Goal: Task Accomplishment & Management: Use online tool/utility

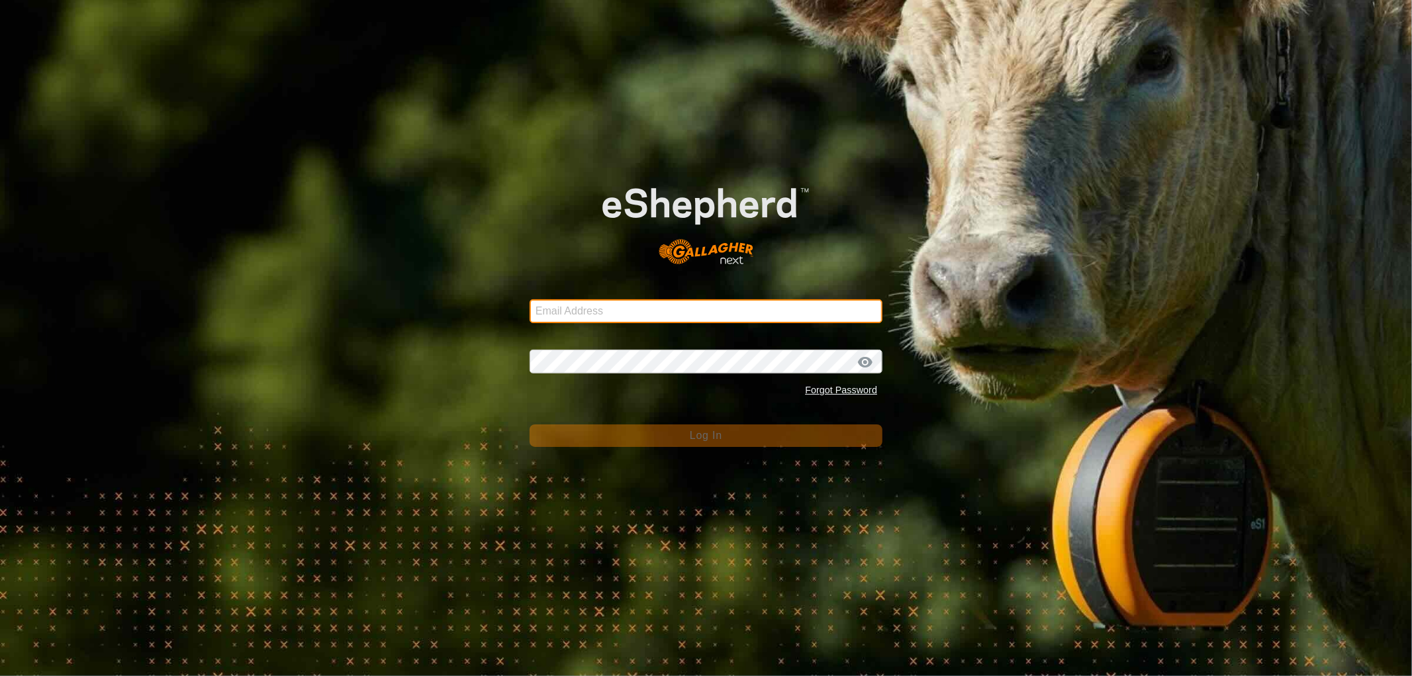
click at [651, 315] on input "Email Address" at bounding box center [706, 311] width 353 height 24
type input "[EMAIL_ADDRESS][DOMAIN_NAME]"
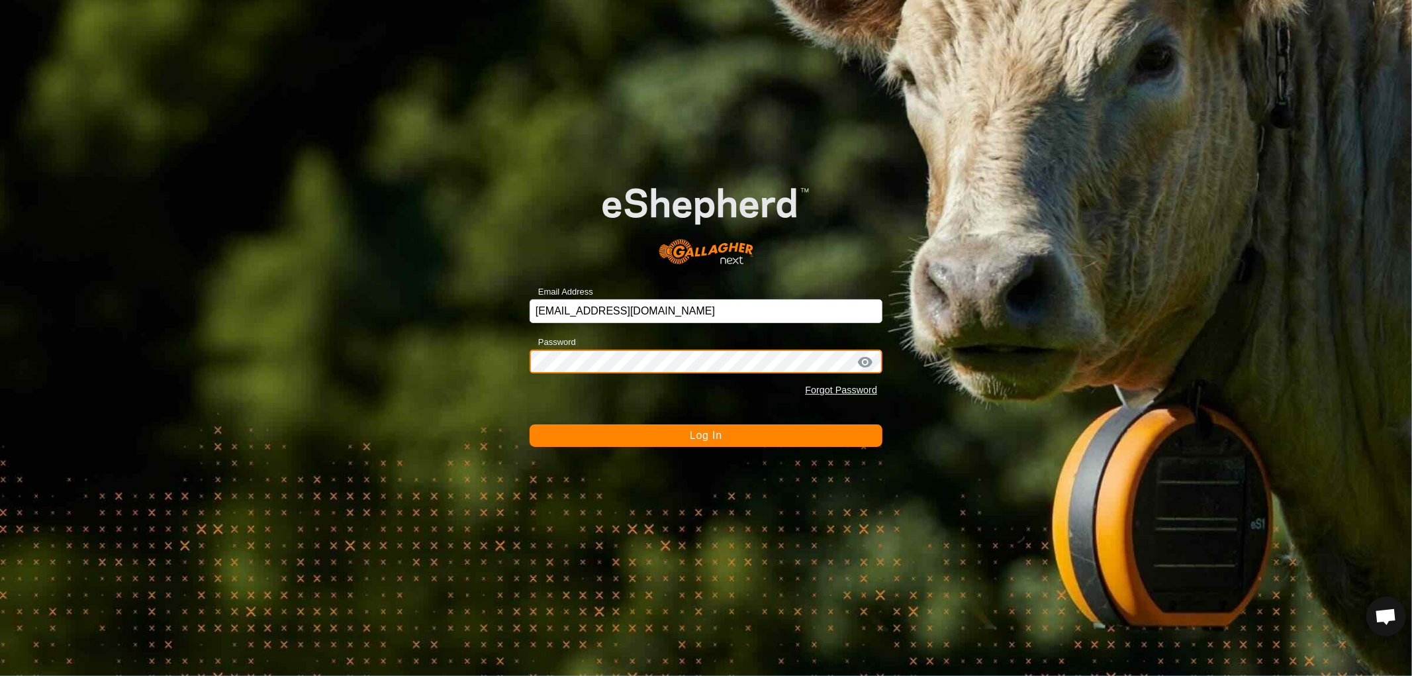
click at [530, 424] on button "Log In" at bounding box center [706, 435] width 353 height 23
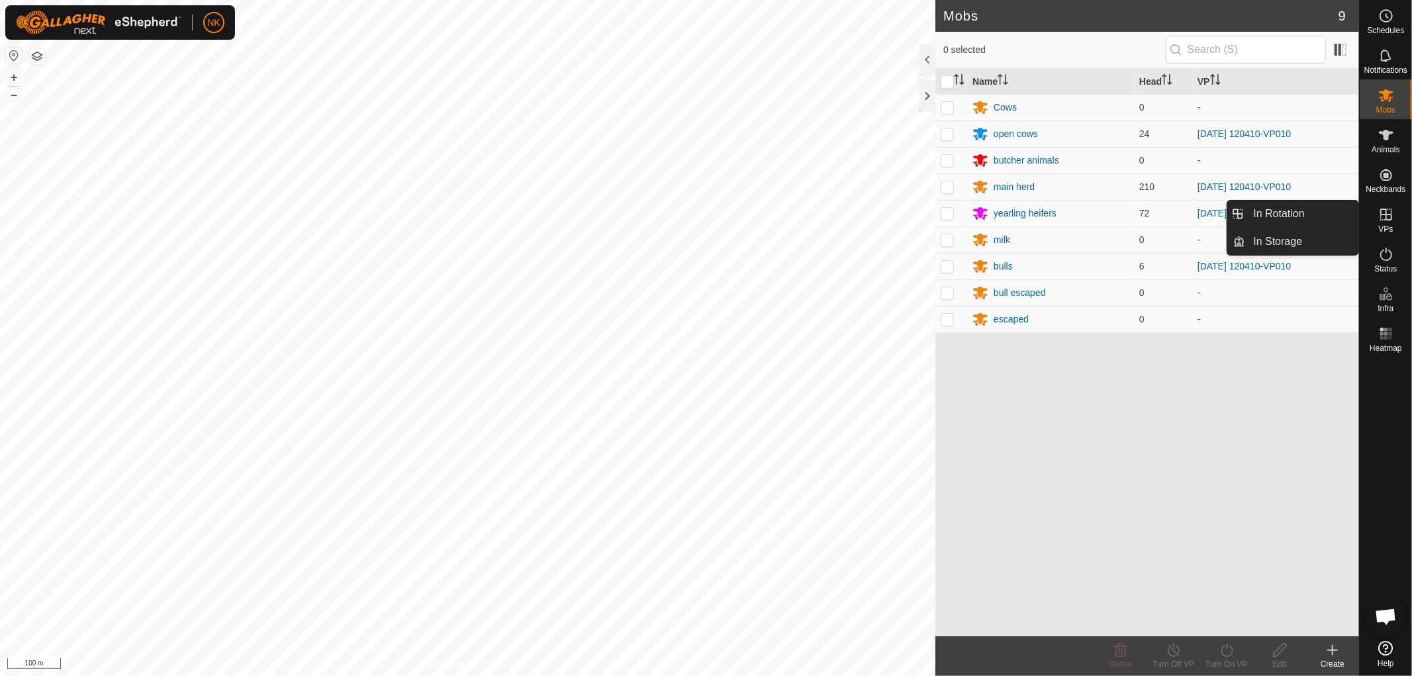
click at [1387, 221] on icon at bounding box center [1387, 215] width 16 height 16
click at [1385, 263] on es-activation-svg-icon at bounding box center [1387, 254] width 24 height 21
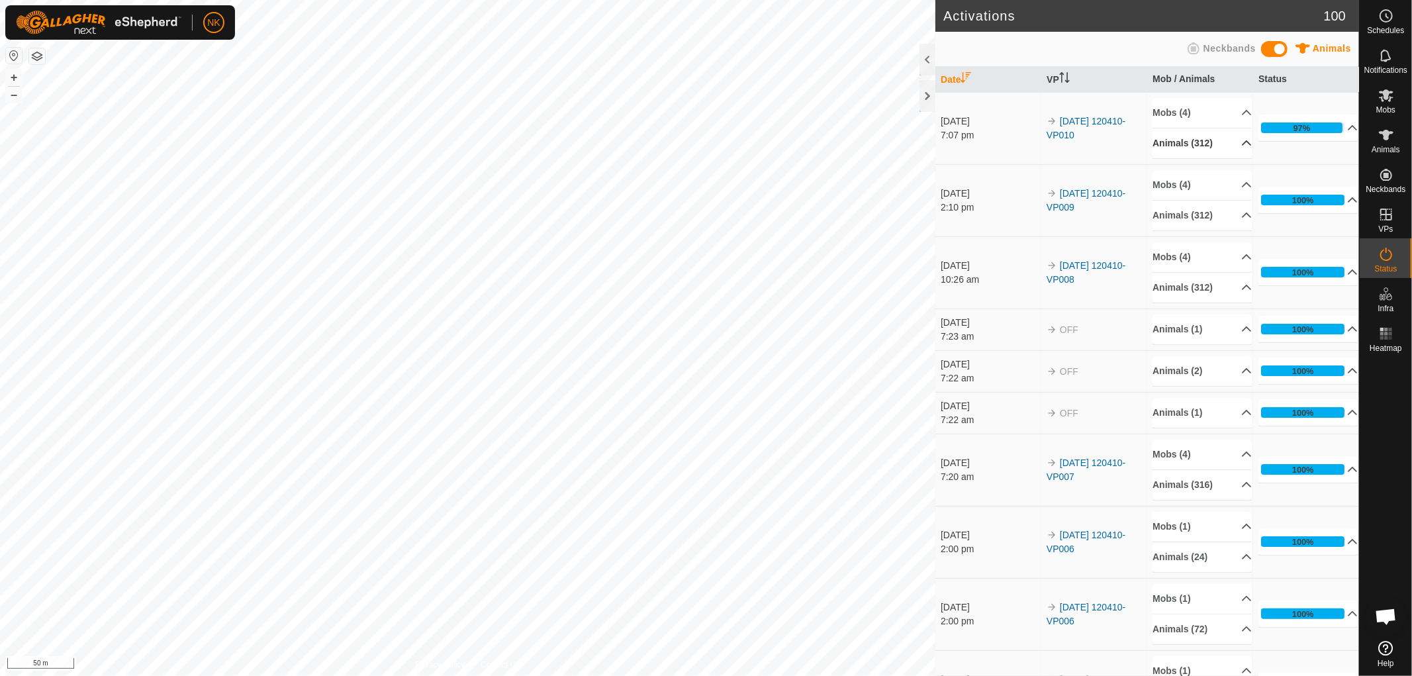
click at [1188, 148] on p-accordion-header "Animals (312)" at bounding box center [1202, 143] width 99 height 30
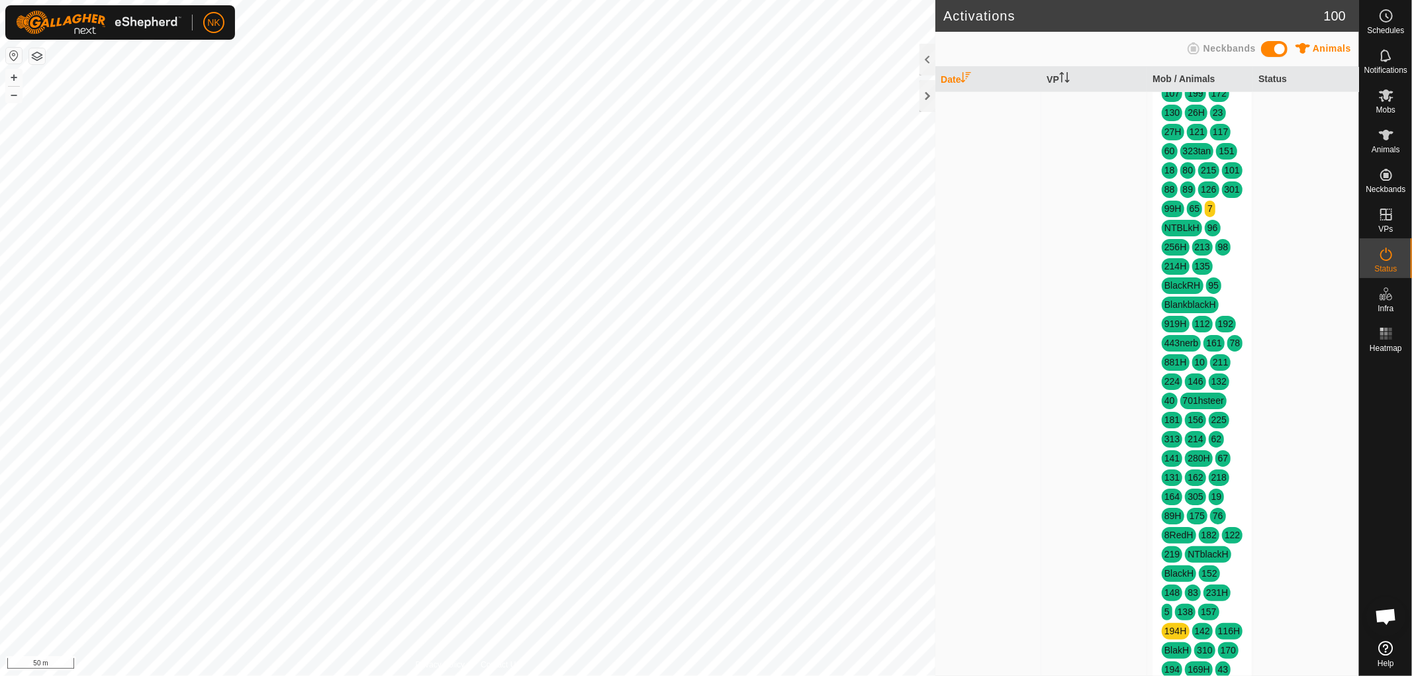
scroll to position [956, 0]
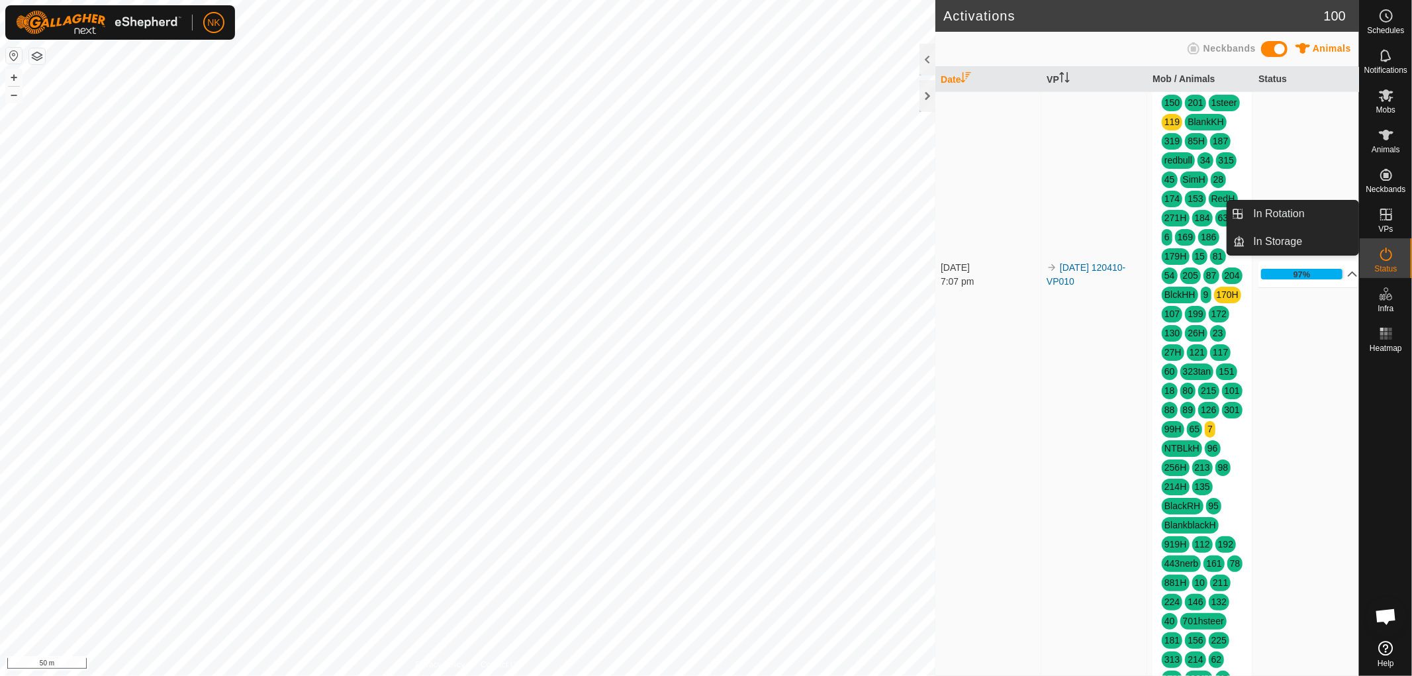
click at [1389, 220] on icon at bounding box center [1387, 215] width 12 height 12
click at [1258, 221] on link "In Rotation" at bounding box center [1302, 214] width 113 height 26
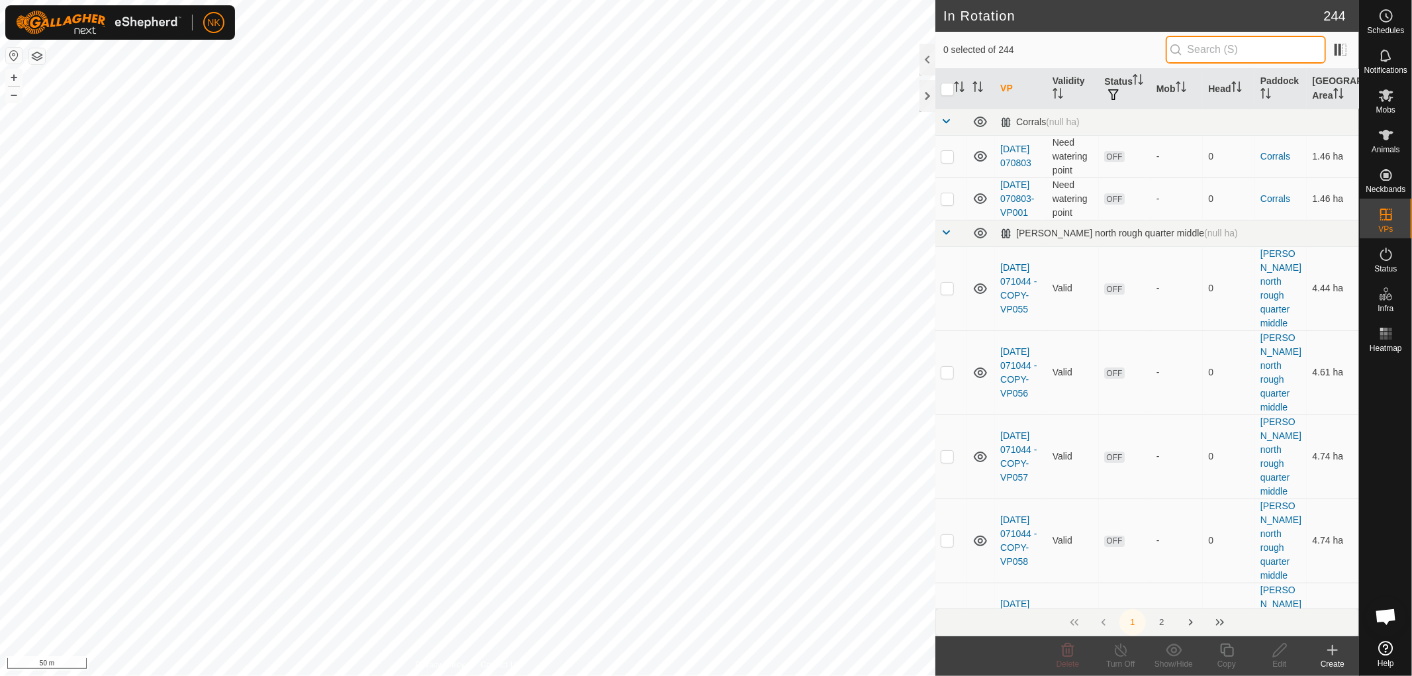
click at [1200, 51] on input "text" at bounding box center [1246, 50] width 160 height 28
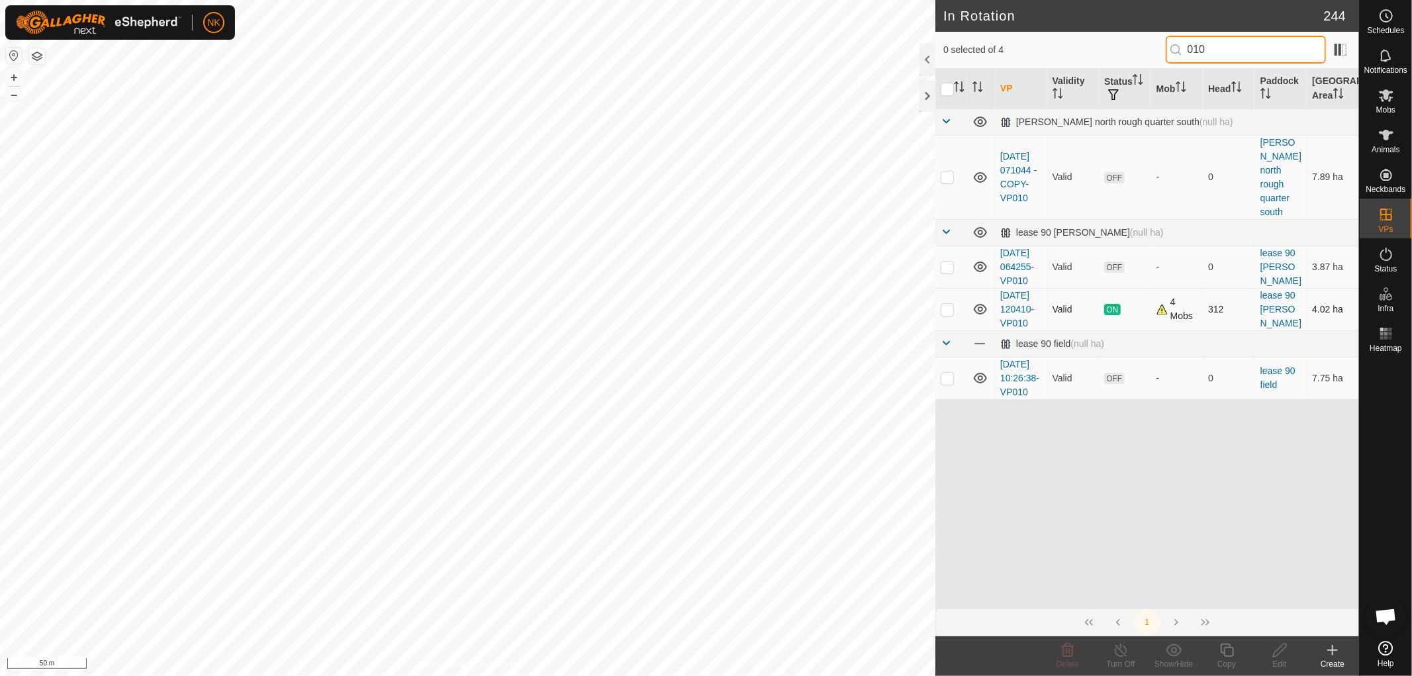
type input "010"
click at [942, 314] on p-checkbox at bounding box center [947, 309] width 13 height 11
checkbox input "true"
click at [1234, 650] on icon at bounding box center [1227, 650] width 17 height 16
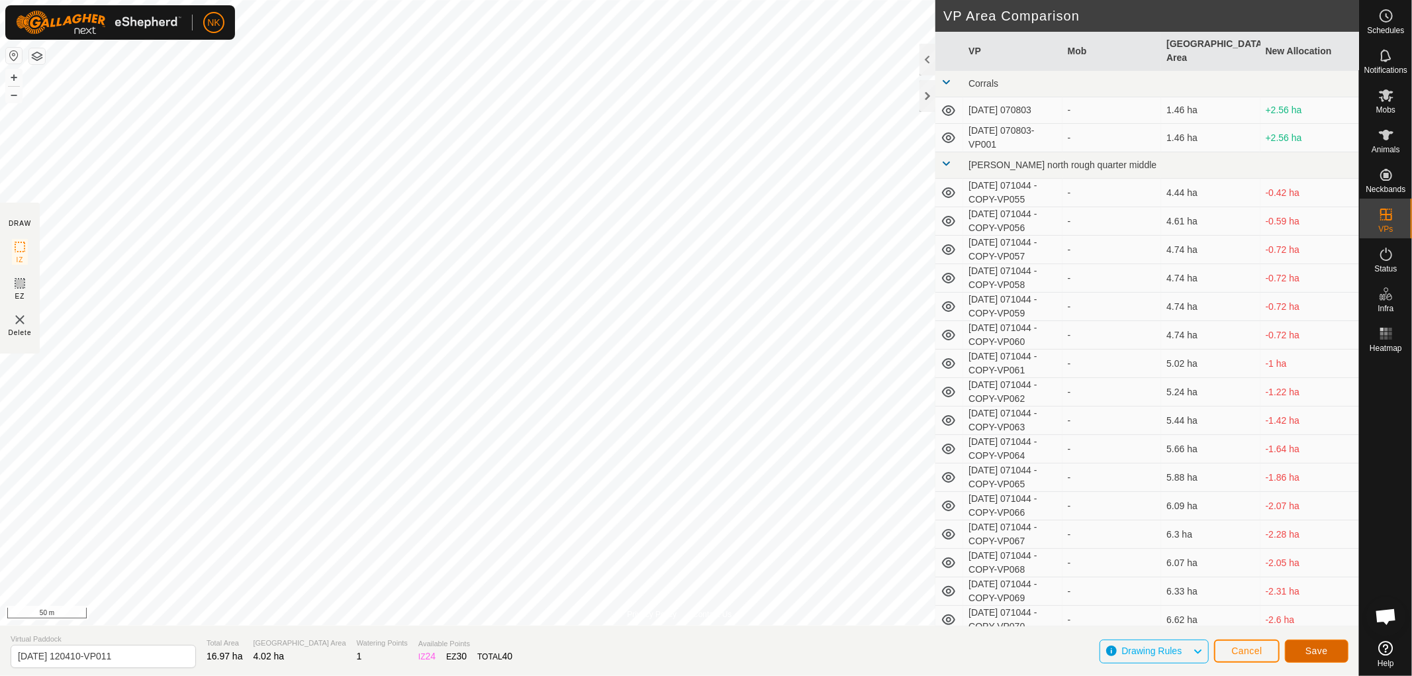
click at [1334, 647] on button "Save" at bounding box center [1317, 651] width 64 height 23
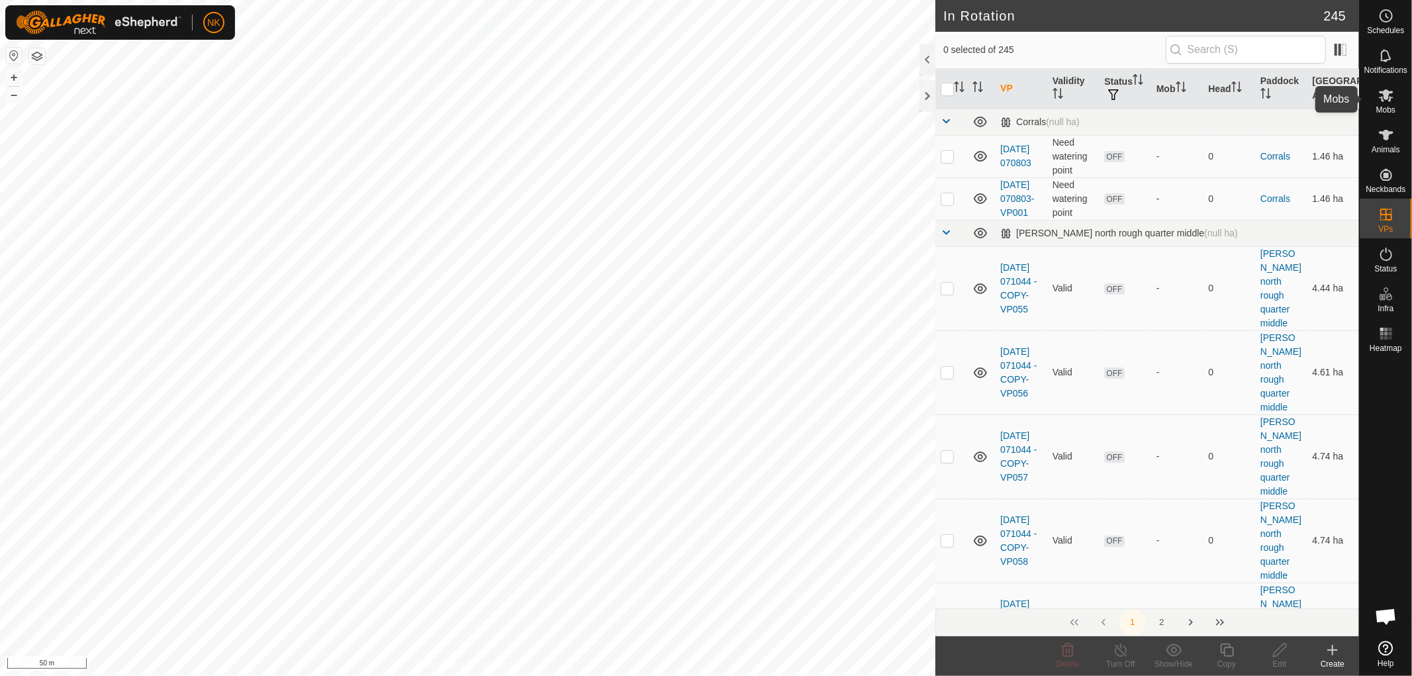
click at [1391, 109] on span "Mobs" at bounding box center [1386, 110] width 19 height 8
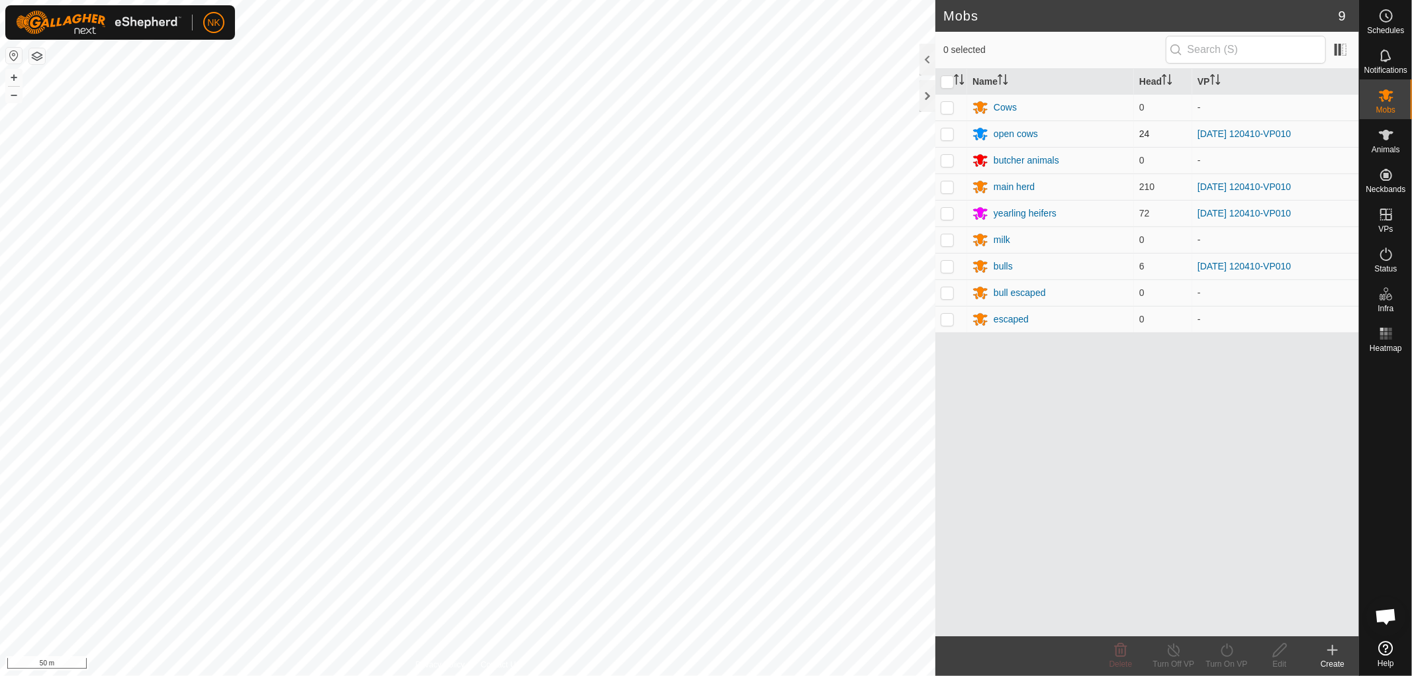
click at [945, 130] on p-checkbox at bounding box center [947, 133] width 13 height 11
checkbox input "true"
click at [948, 196] on td at bounding box center [952, 186] width 32 height 26
checkbox input "true"
click at [943, 213] on p-checkbox at bounding box center [947, 213] width 13 height 11
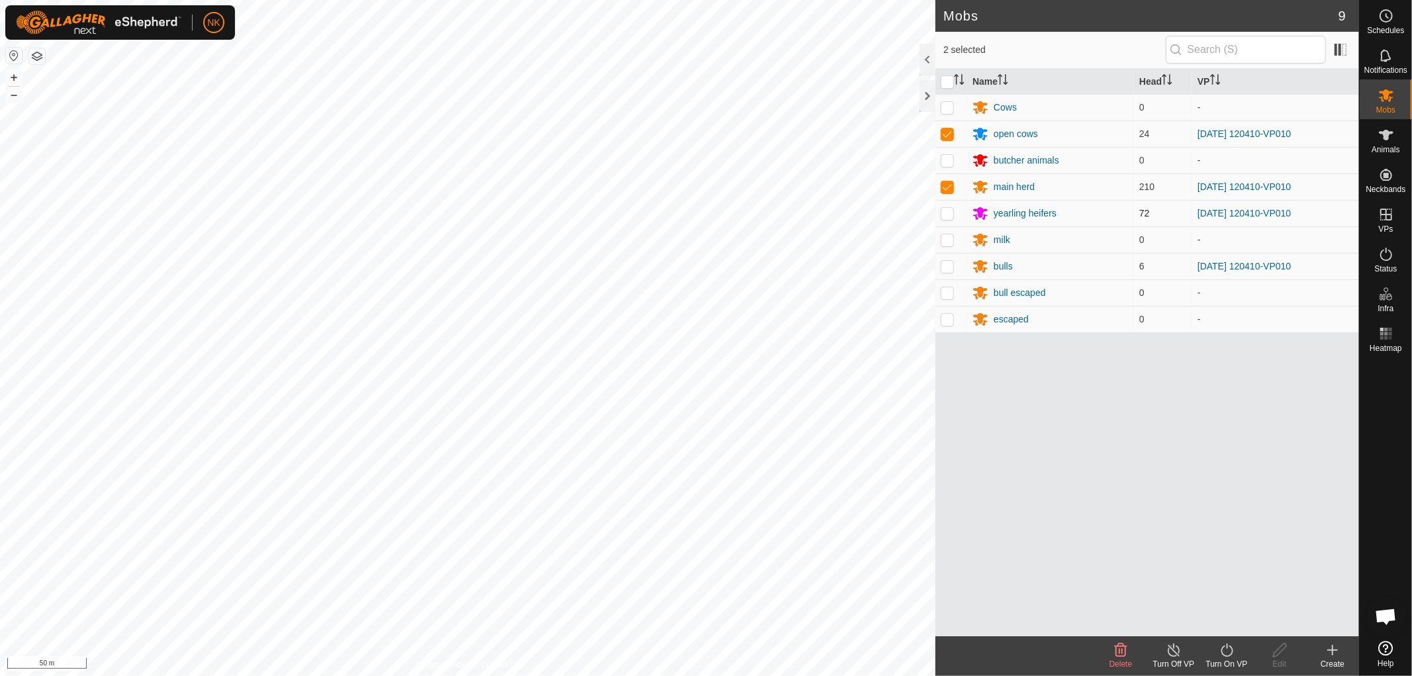
checkbox input "true"
click at [942, 269] on p-checkbox at bounding box center [947, 266] width 13 height 11
checkbox input "true"
click at [1225, 656] on icon at bounding box center [1227, 650] width 12 height 13
click at [1226, 629] on link "Now" at bounding box center [1266, 621] width 131 height 26
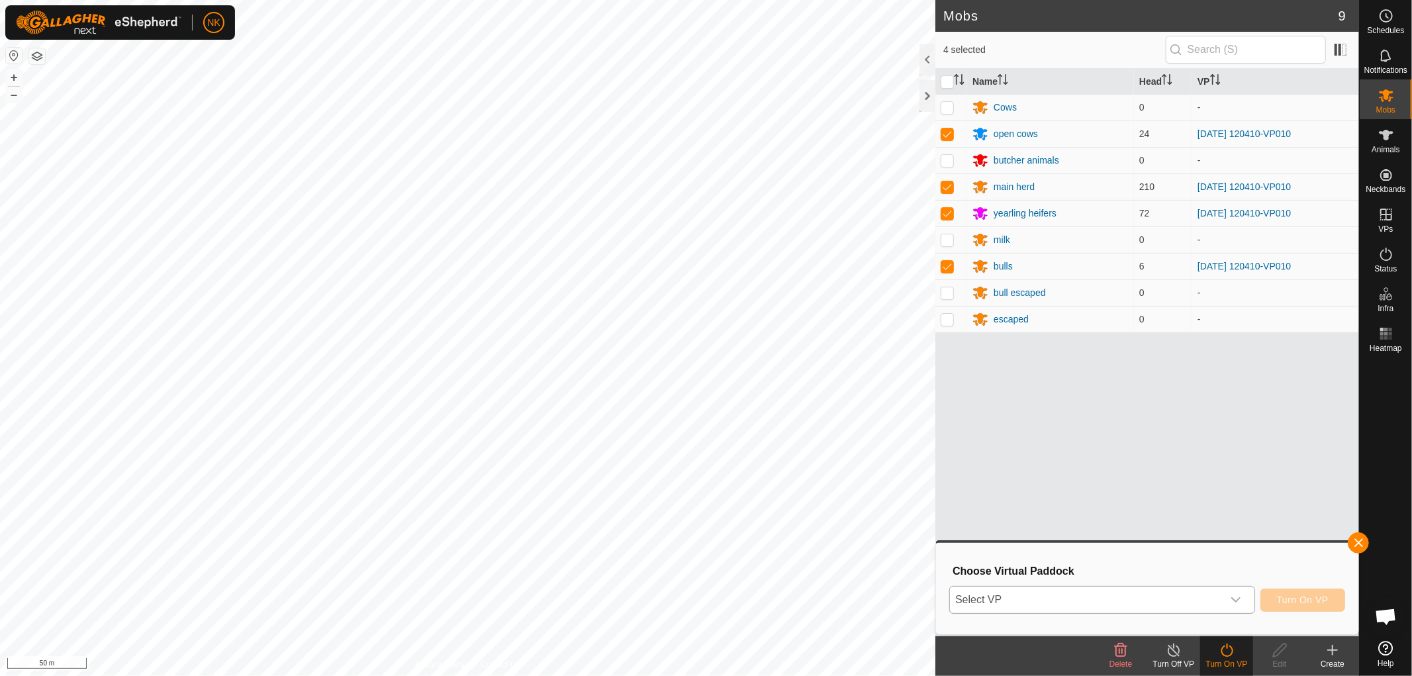
click at [1138, 605] on span "Select VP" at bounding box center [1086, 600] width 273 height 26
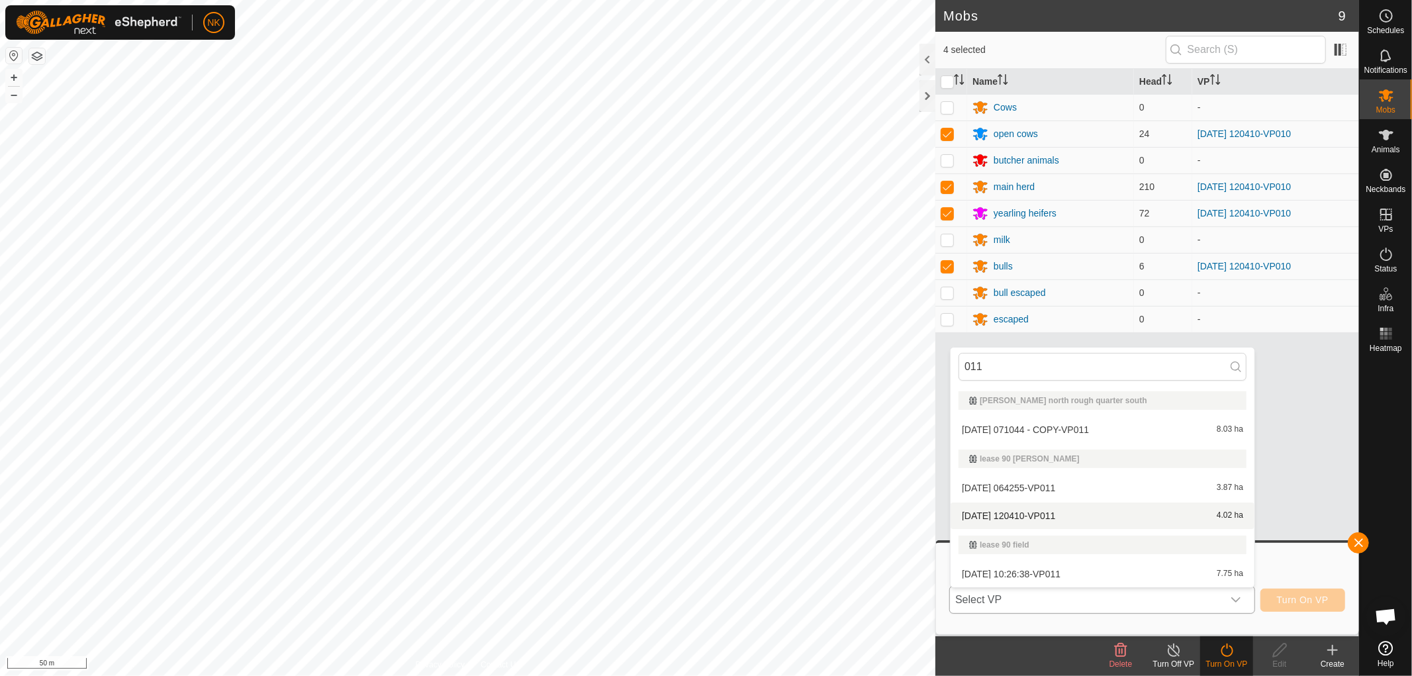
type input "011"
click at [1038, 518] on li "[DATE] 120410-VP011 4.02 ha" at bounding box center [1103, 516] width 304 height 26
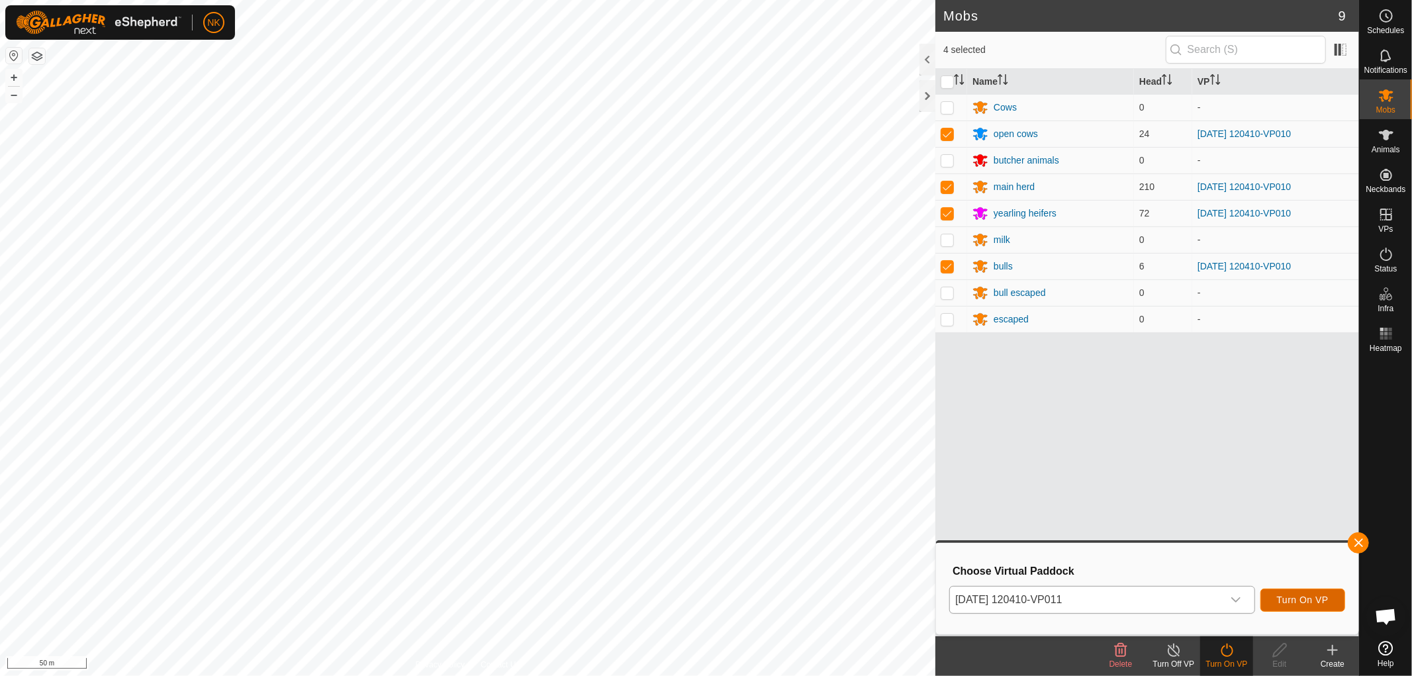
click at [1311, 591] on button "Turn On VP" at bounding box center [1303, 600] width 85 height 23
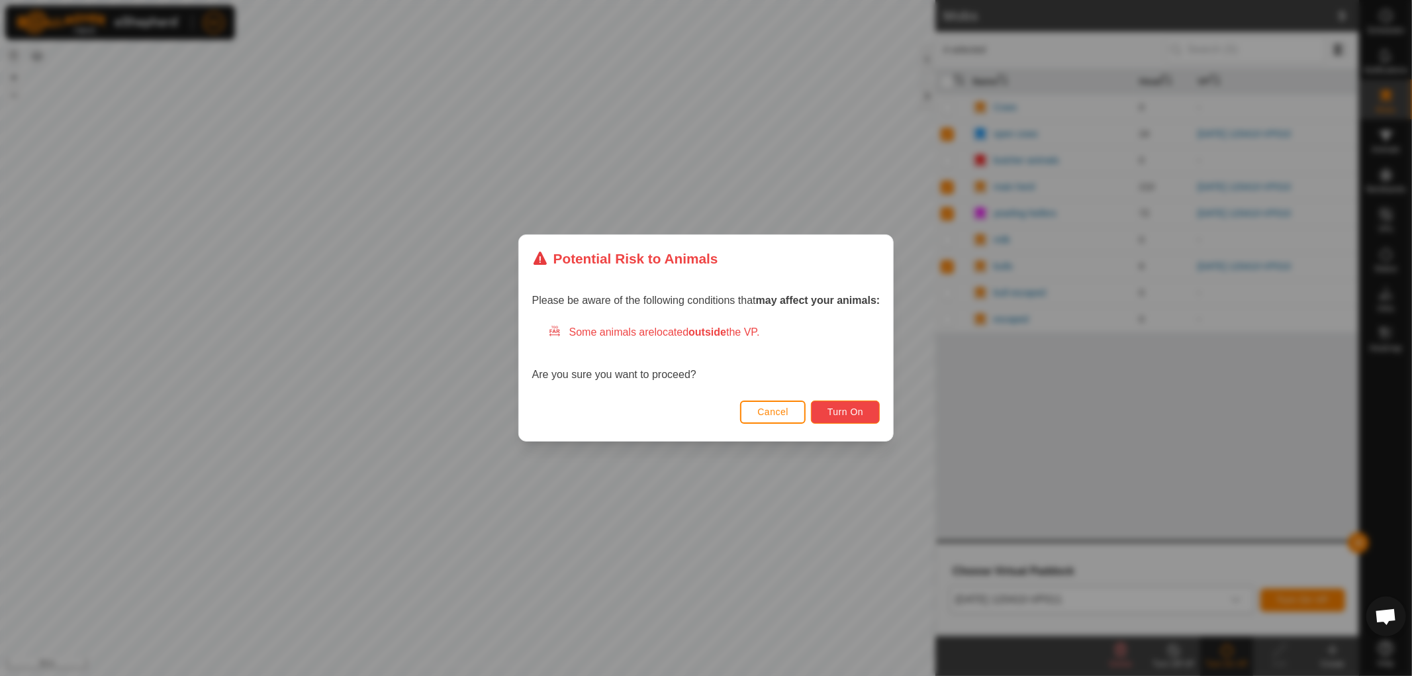
click at [872, 403] on button "Turn On" at bounding box center [845, 412] width 69 height 23
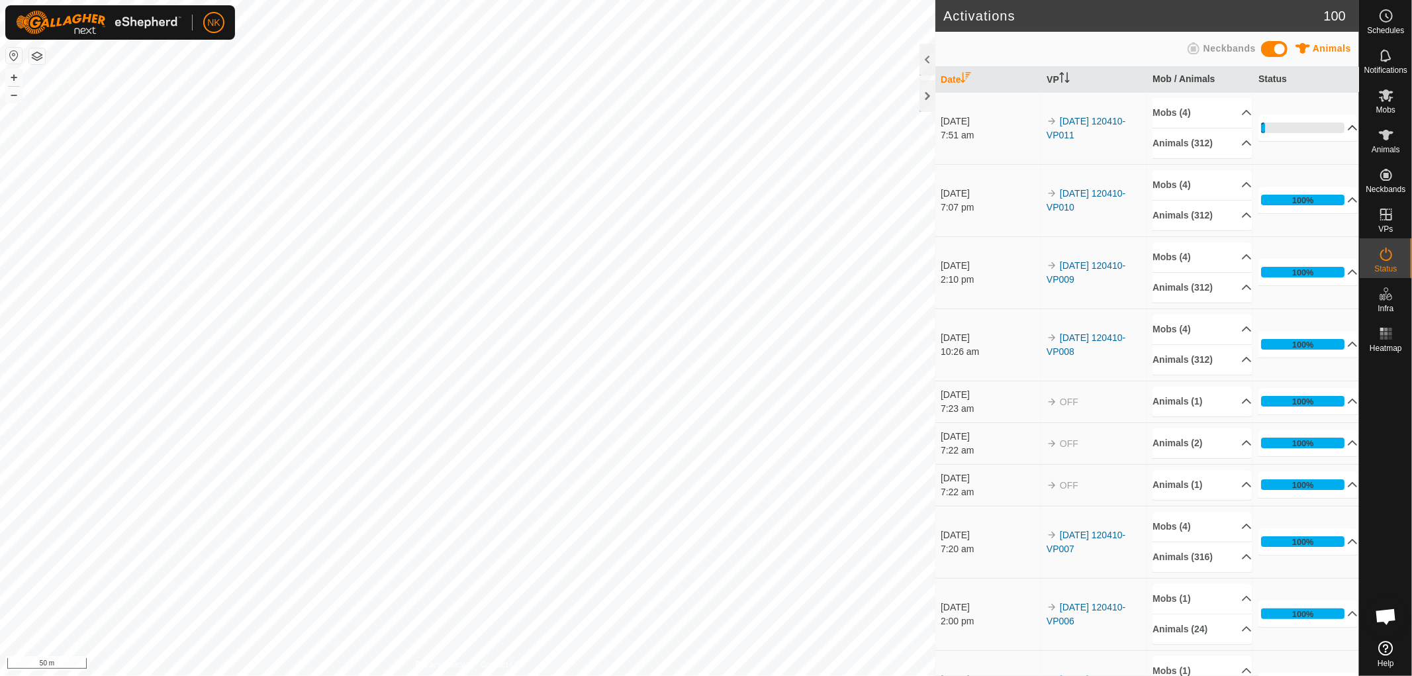
click at [1283, 135] on p-accordion-header "5%" at bounding box center [1308, 128] width 99 height 26
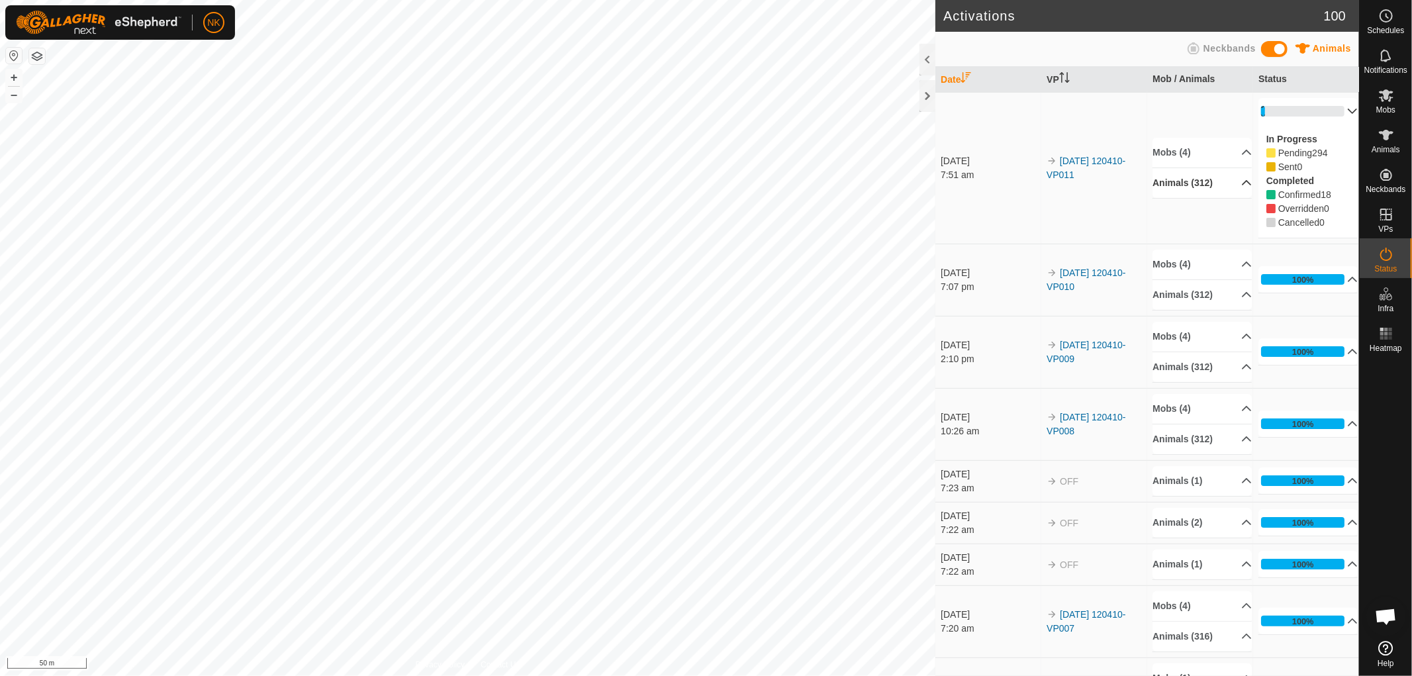
click at [1206, 181] on p-accordion-header "Animals (312)" at bounding box center [1202, 183] width 99 height 30
